Goal: Task Accomplishment & Management: Use online tool/utility

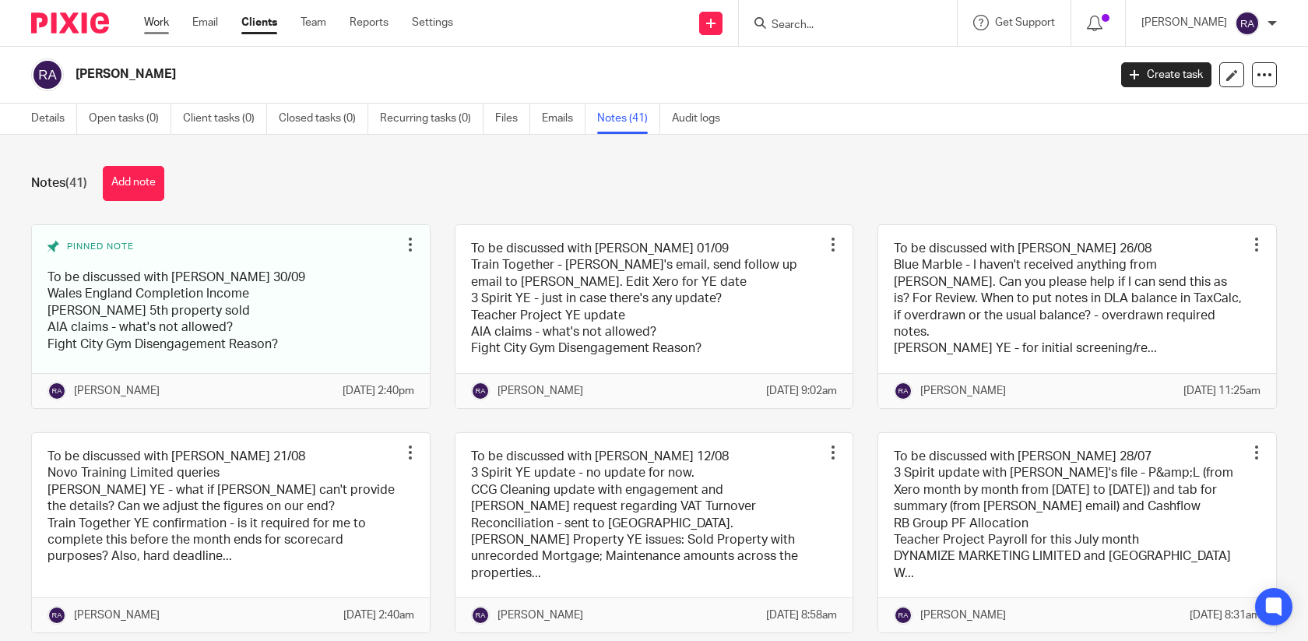
click at [152, 27] on link "Work" at bounding box center [156, 23] width 25 height 16
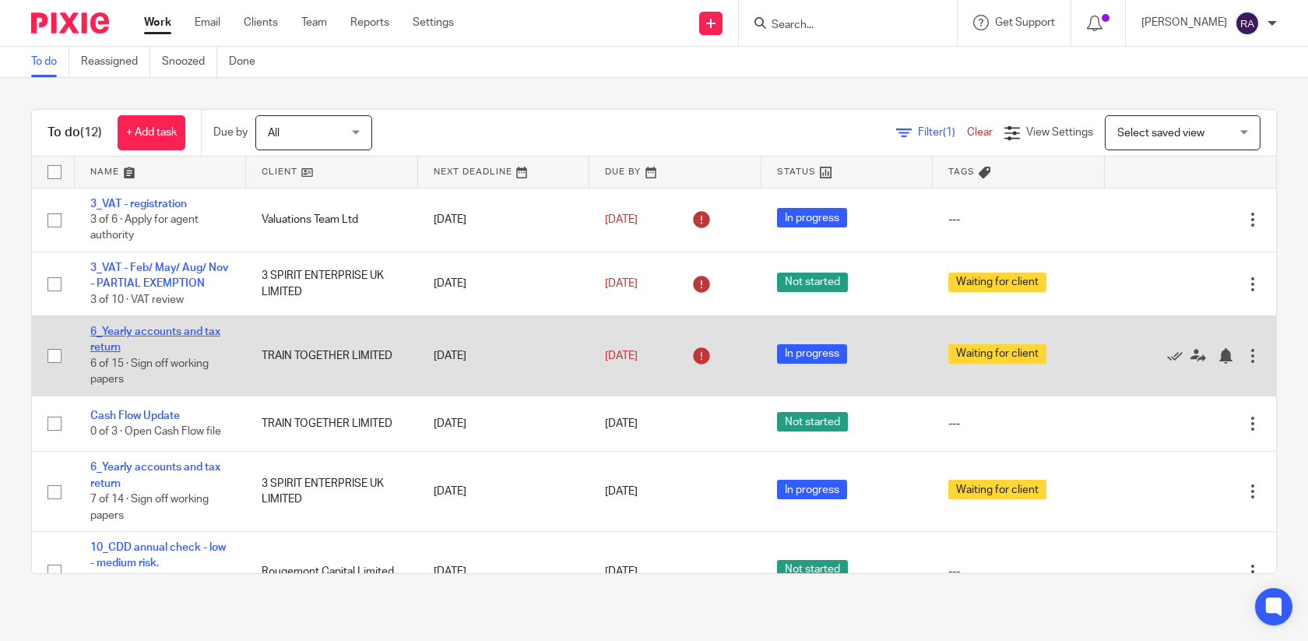
click at [144, 333] on link "6_Yearly accounts and tax return" at bounding box center [155, 339] width 130 height 26
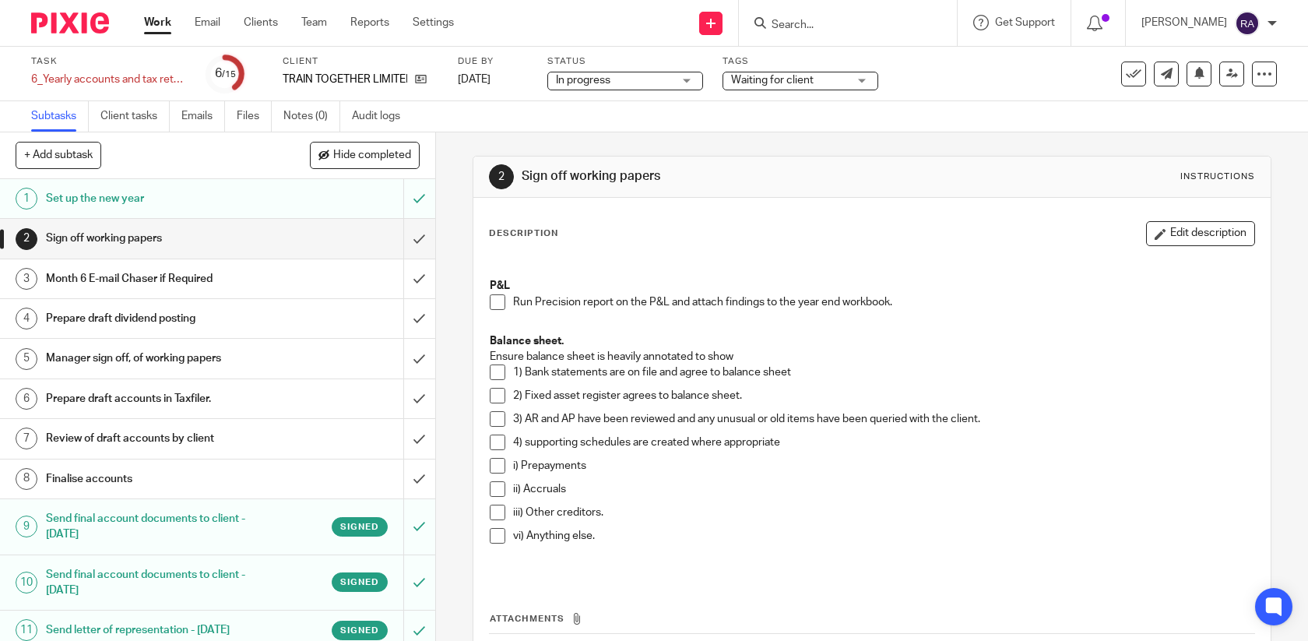
scroll to position [186, 0]
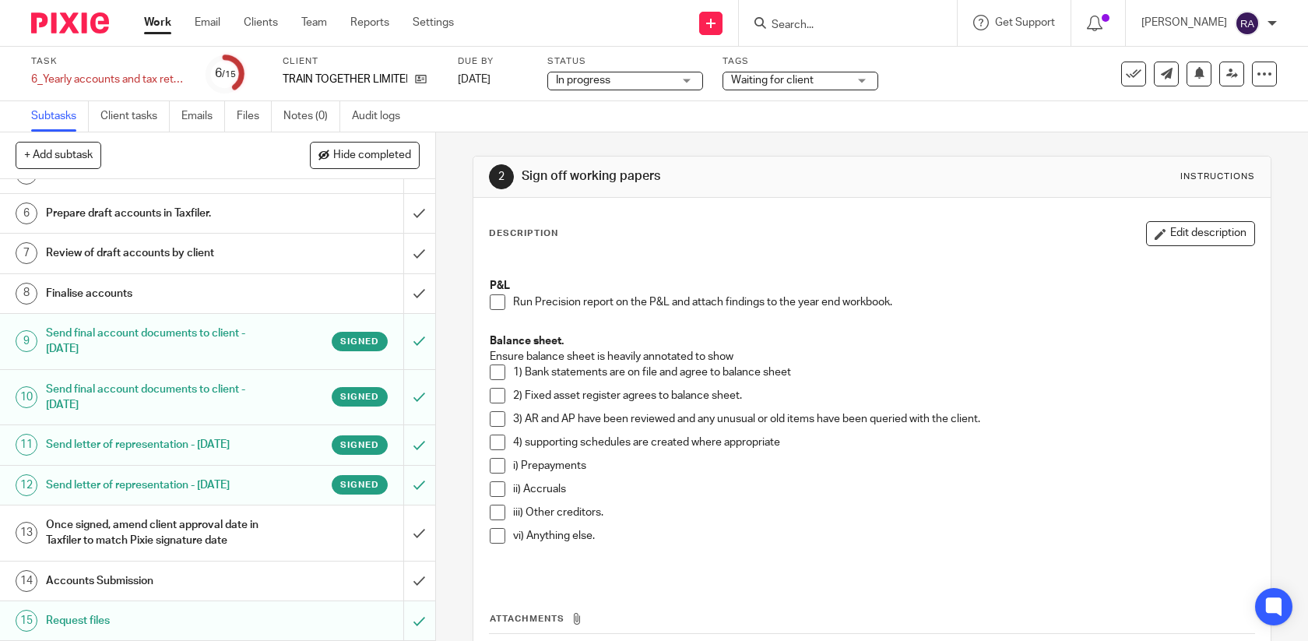
click at [219, 401] on h1 "Send final account documents to client - [DATE]" at bounding box center [160, 397] width 228 height 40
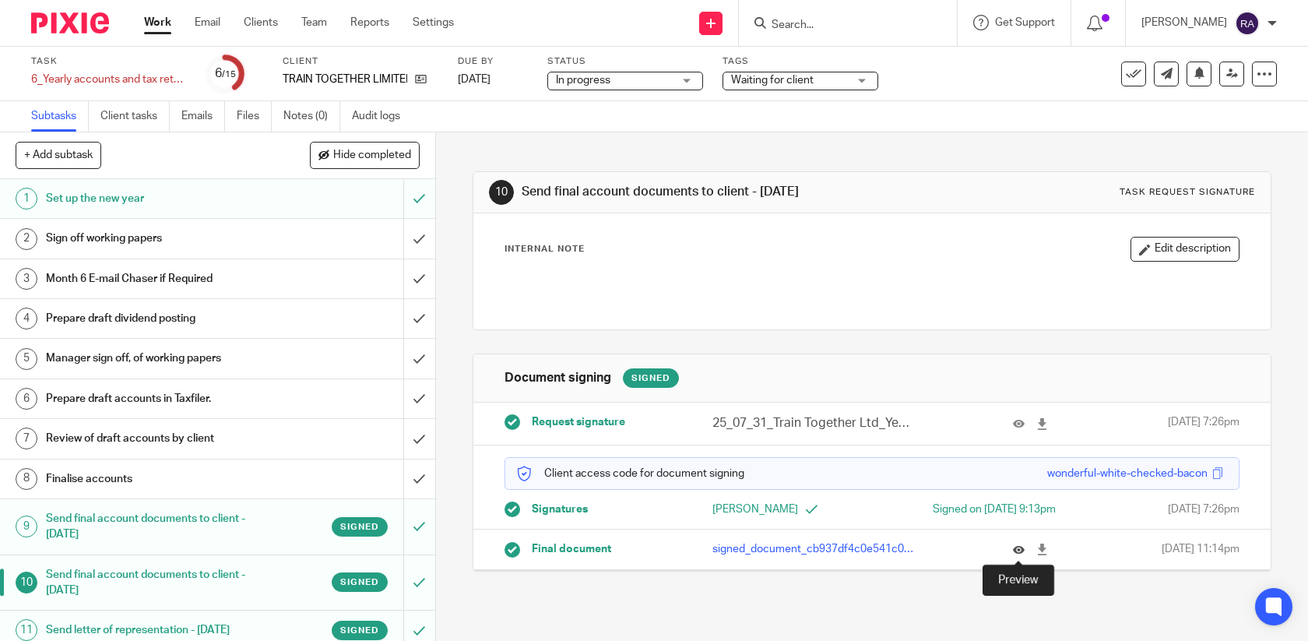
click at [1017, 549] on icon at bounding box center [1019, 549] width 12 height 12
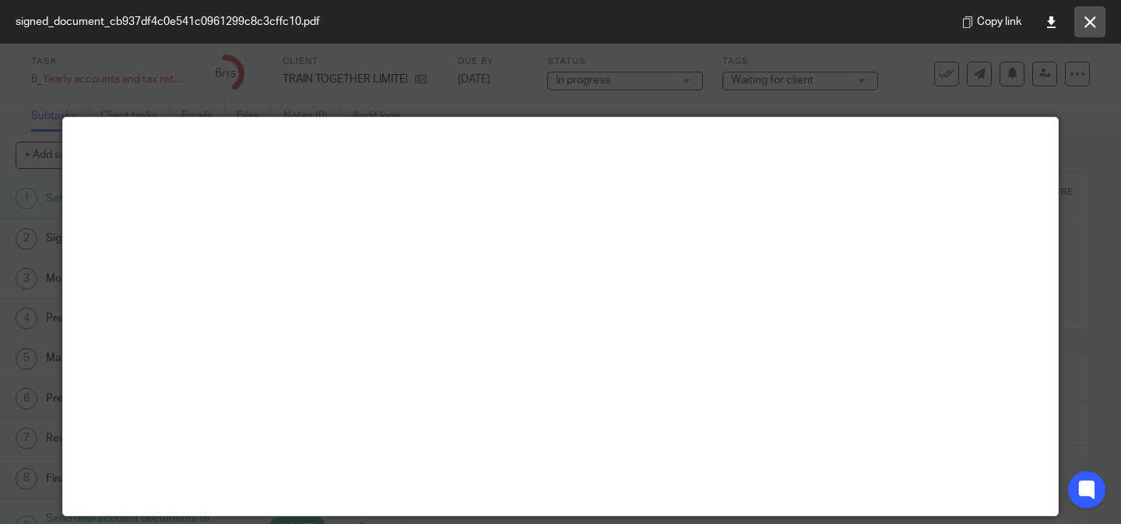
click at [1103, 21] on button at bounding box center [1089, 21] width 31 height 31
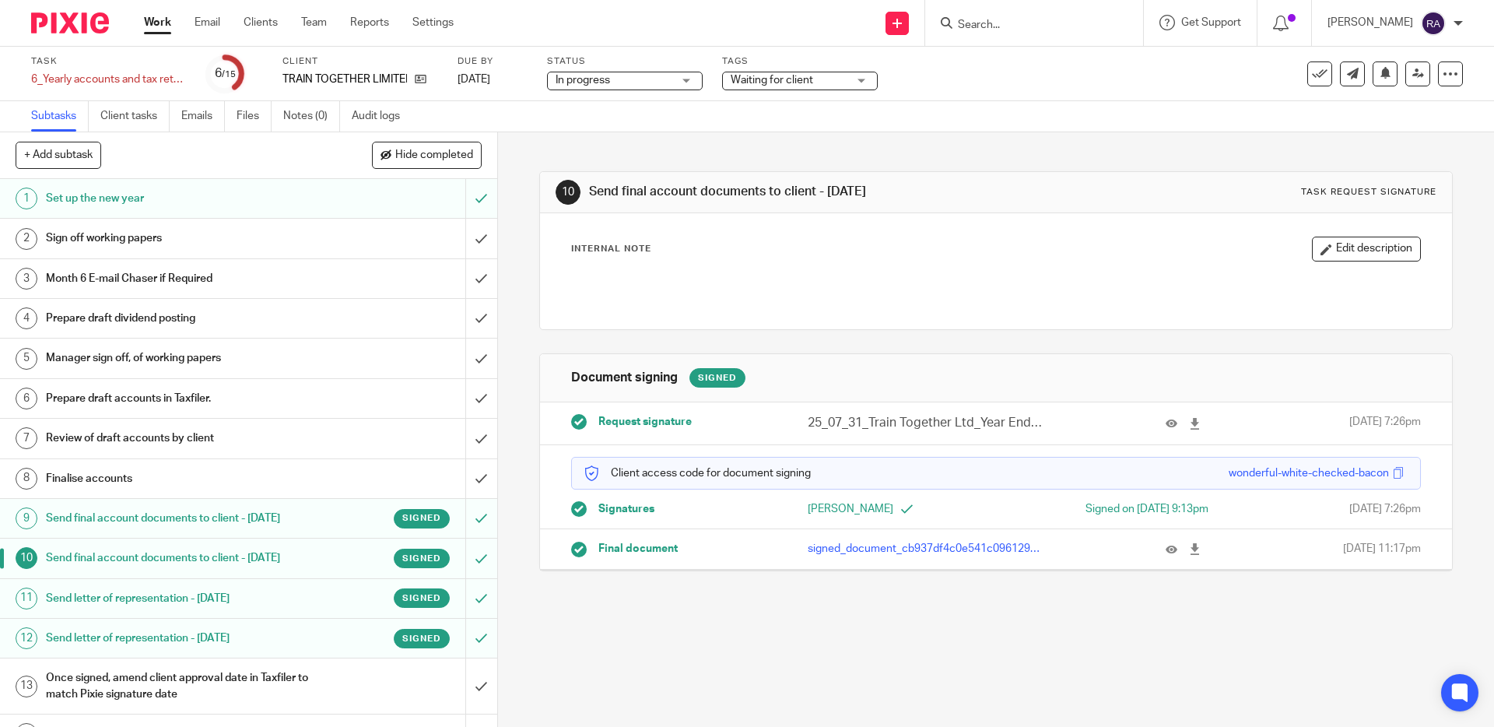
scroll to position [68, 0]
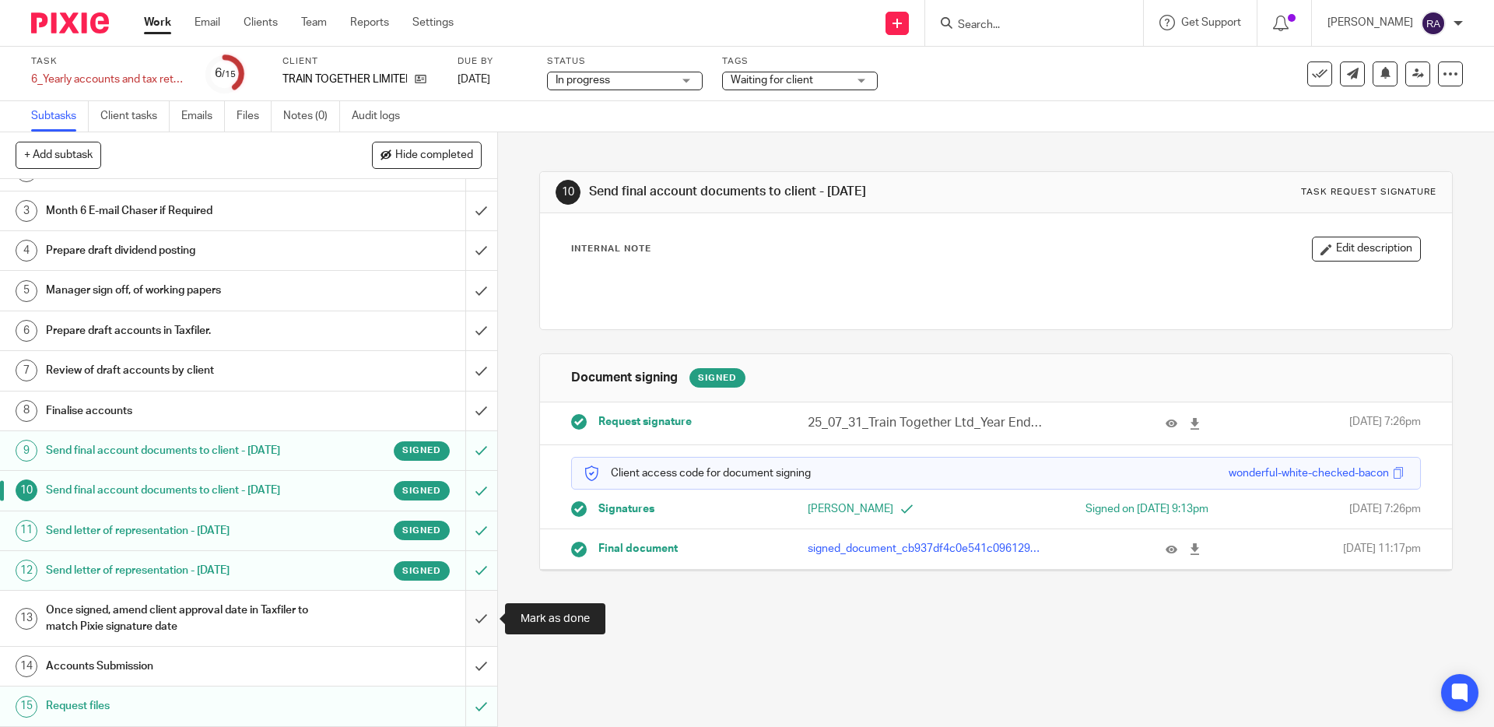
click at [483, 623] on input "submit" at bounding box center [248, 618] width 497 height 55
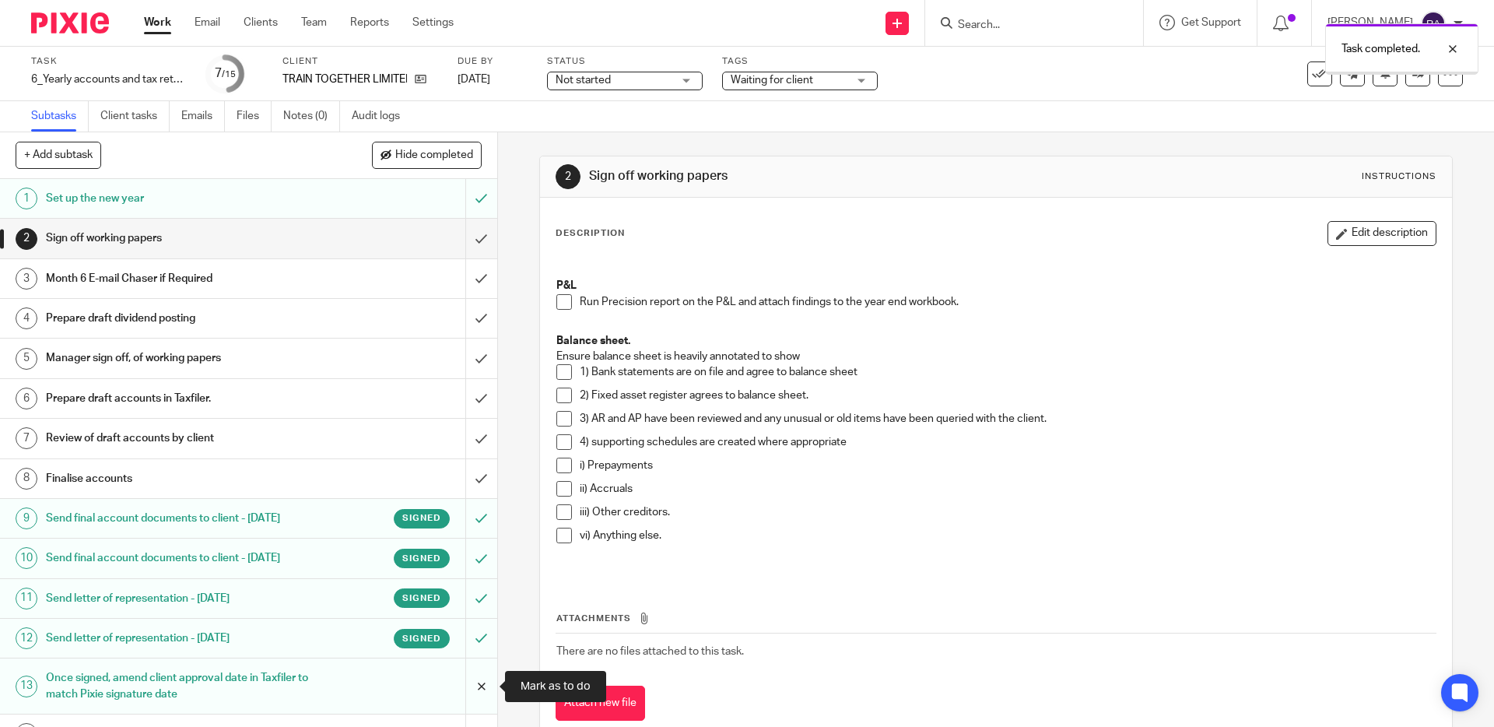
scroll to position [68, 0]
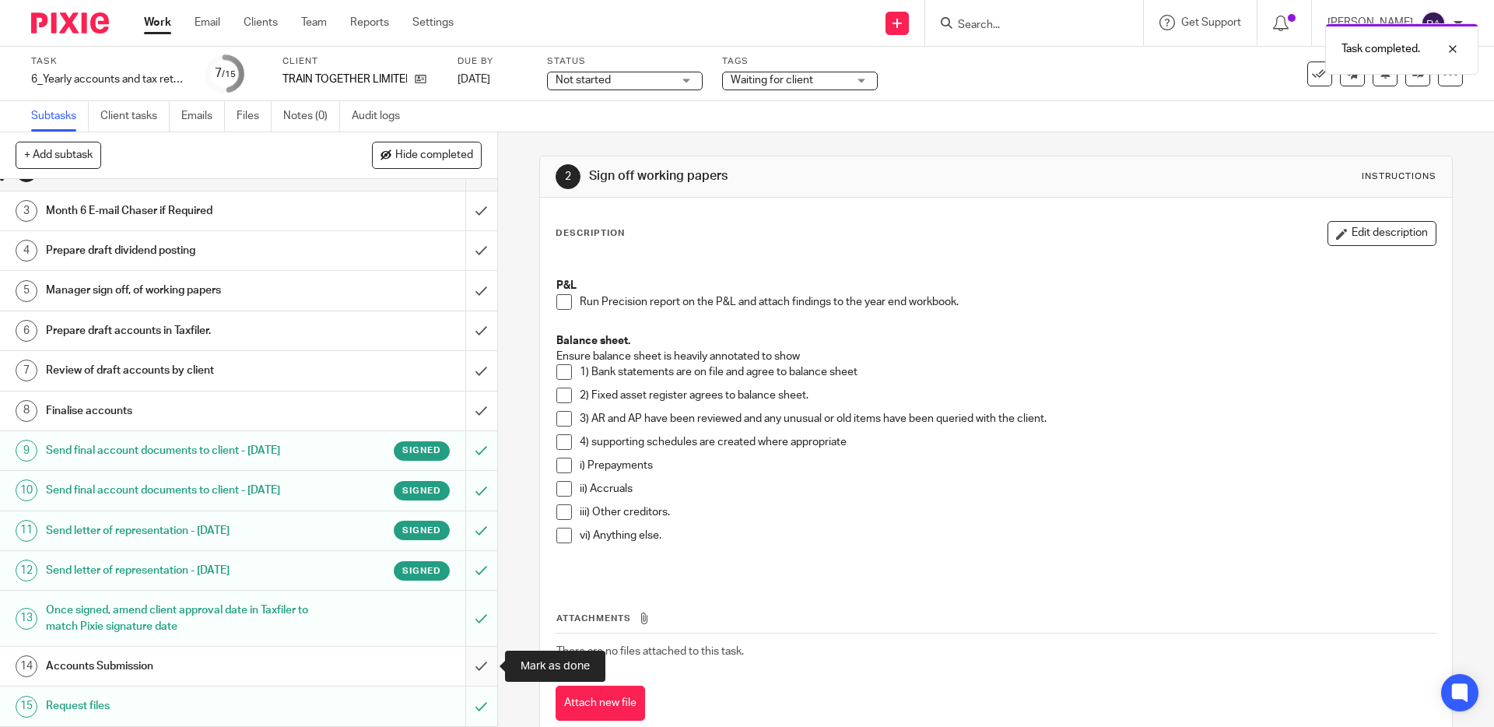
click at [473, 665] on input "submit" at bounding box center [248, 666] width 497 height 39
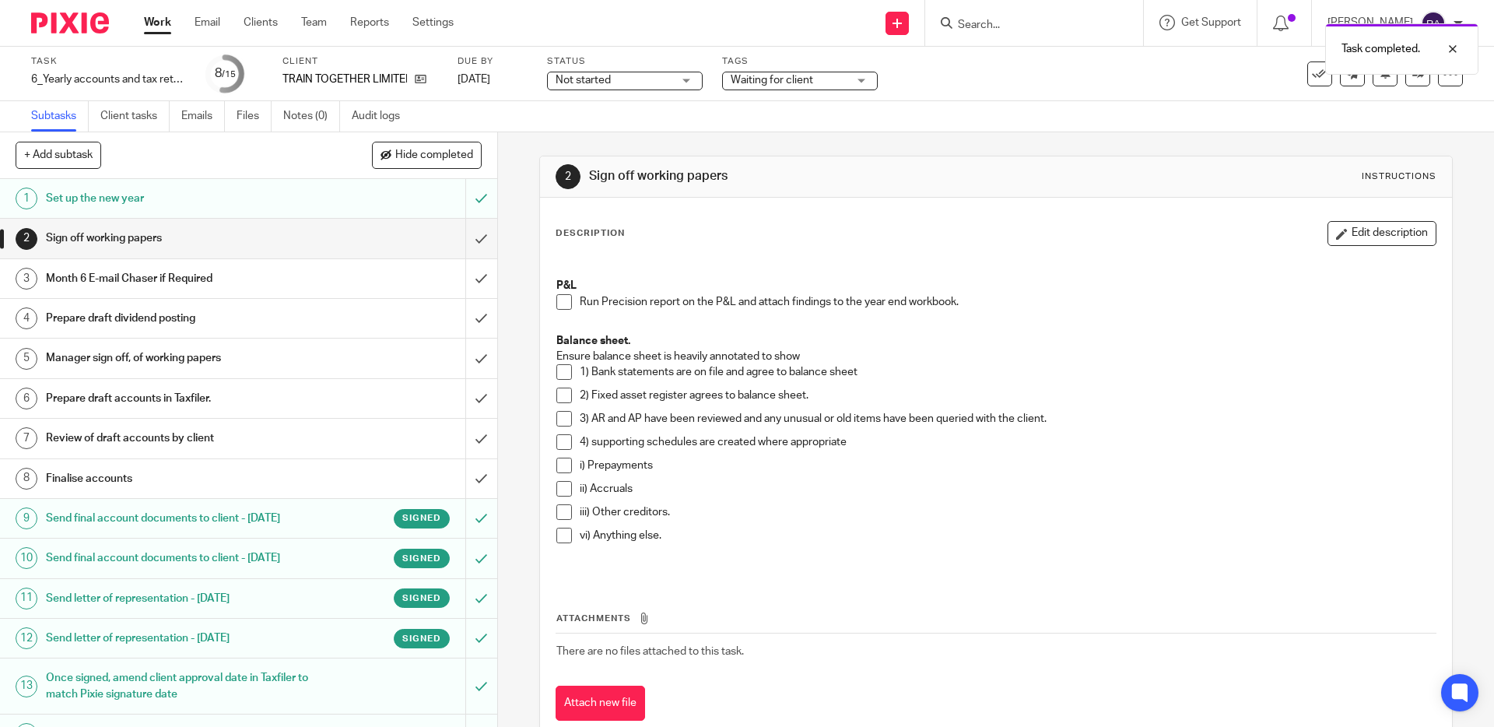
drag, startPoint x: 1315, startPoint y: 76, endPoint x: 627, endPoint y: 427, distance: 772.4
click at [649, 405] on main "Task 6_Yearly accounts and tax return Save 6_Yearly accounts and tax return 8 /…" at bounding box center [747, 363] width 1494 height 727
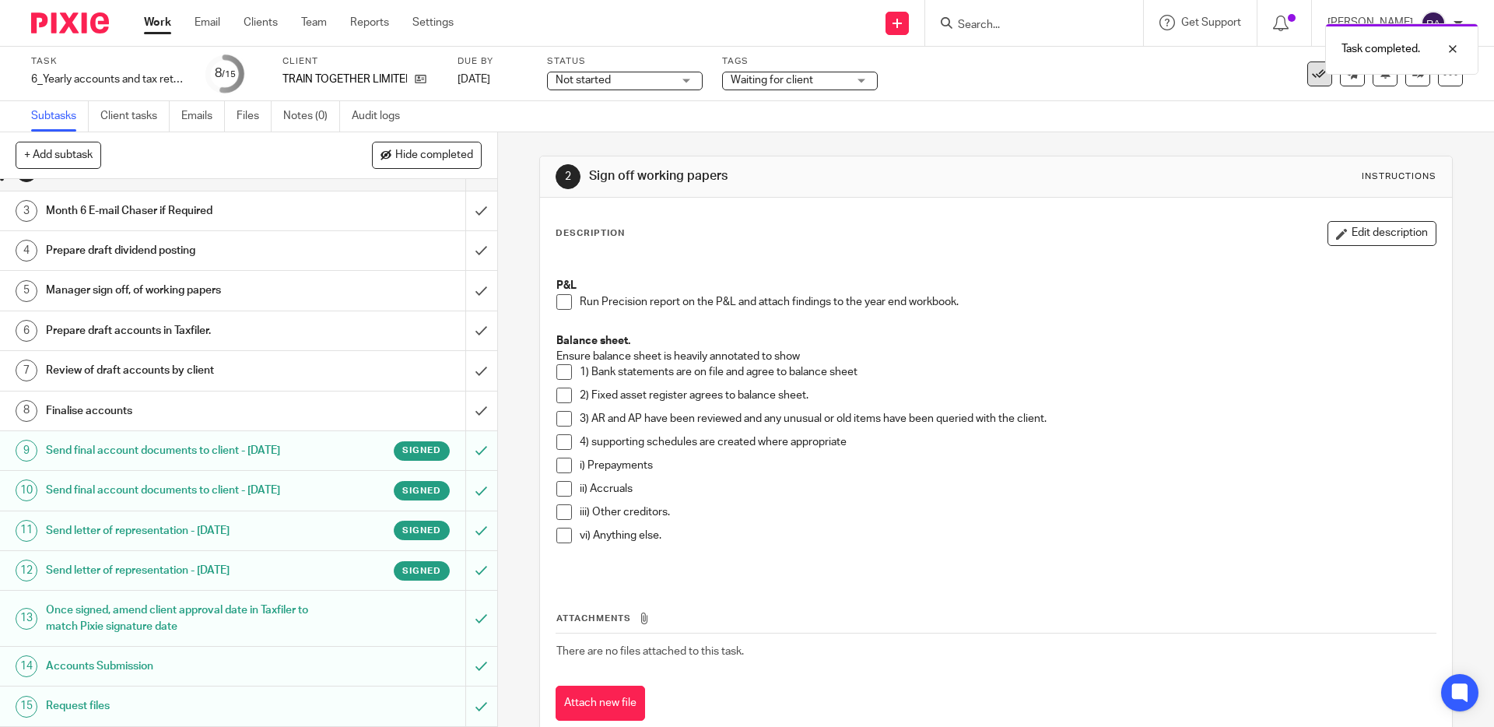
click at [1316, 76] on icon at bounding box center [1320, 74] width 16 height 16
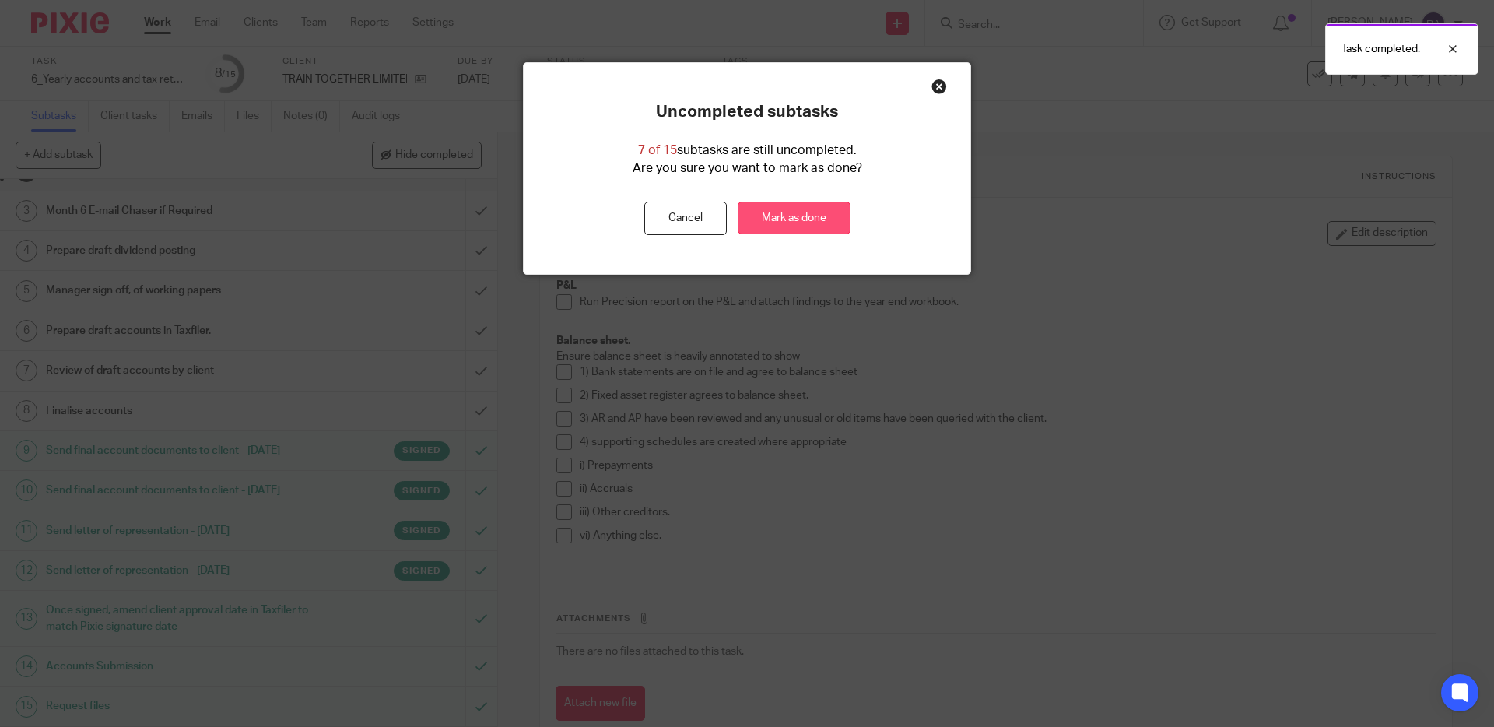
click at [816, 225] on link "Mark as done" at bounding box center [794, 218] width 113 height 33
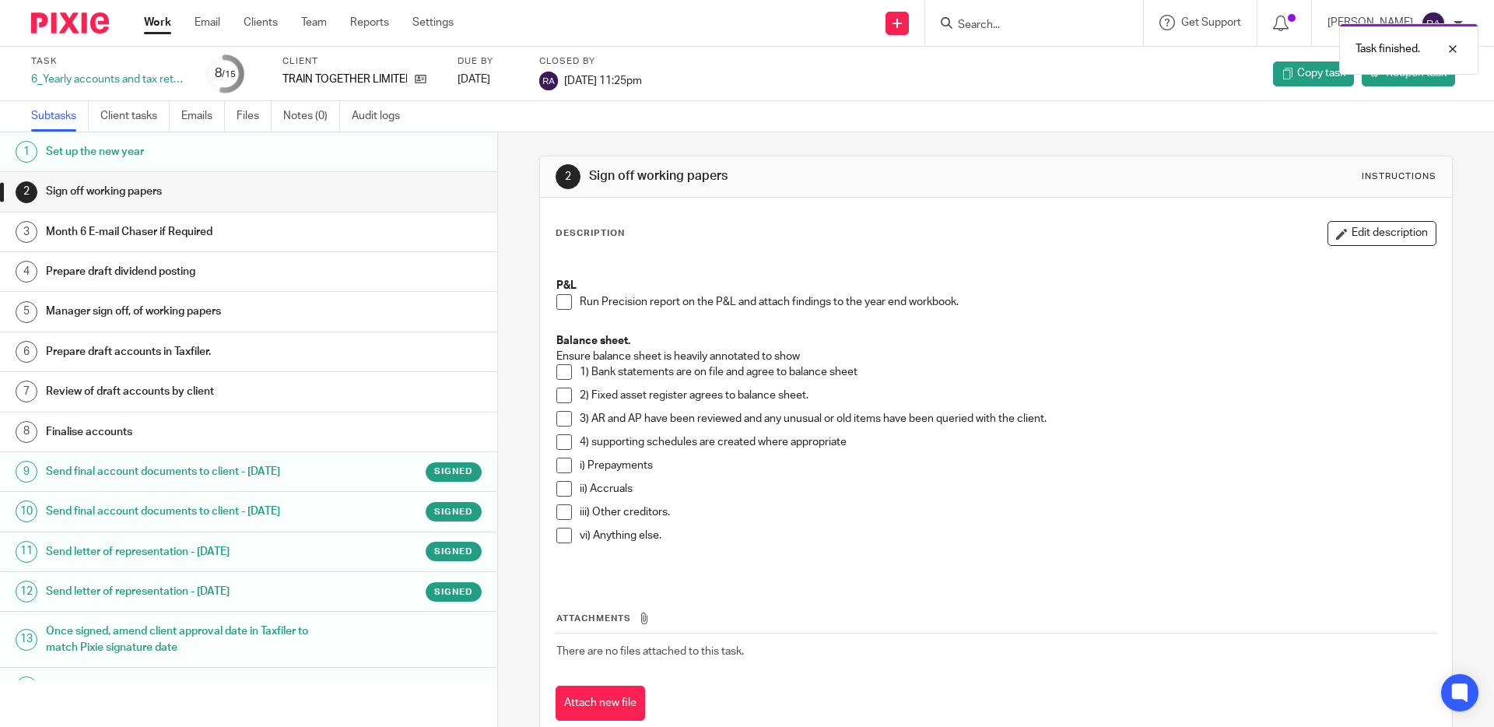
click at [157, 23] on link "Work" at bounding box center [157, 23] width 27 height 16
